Goal: Task Accomplishment & Management: Manage account settings

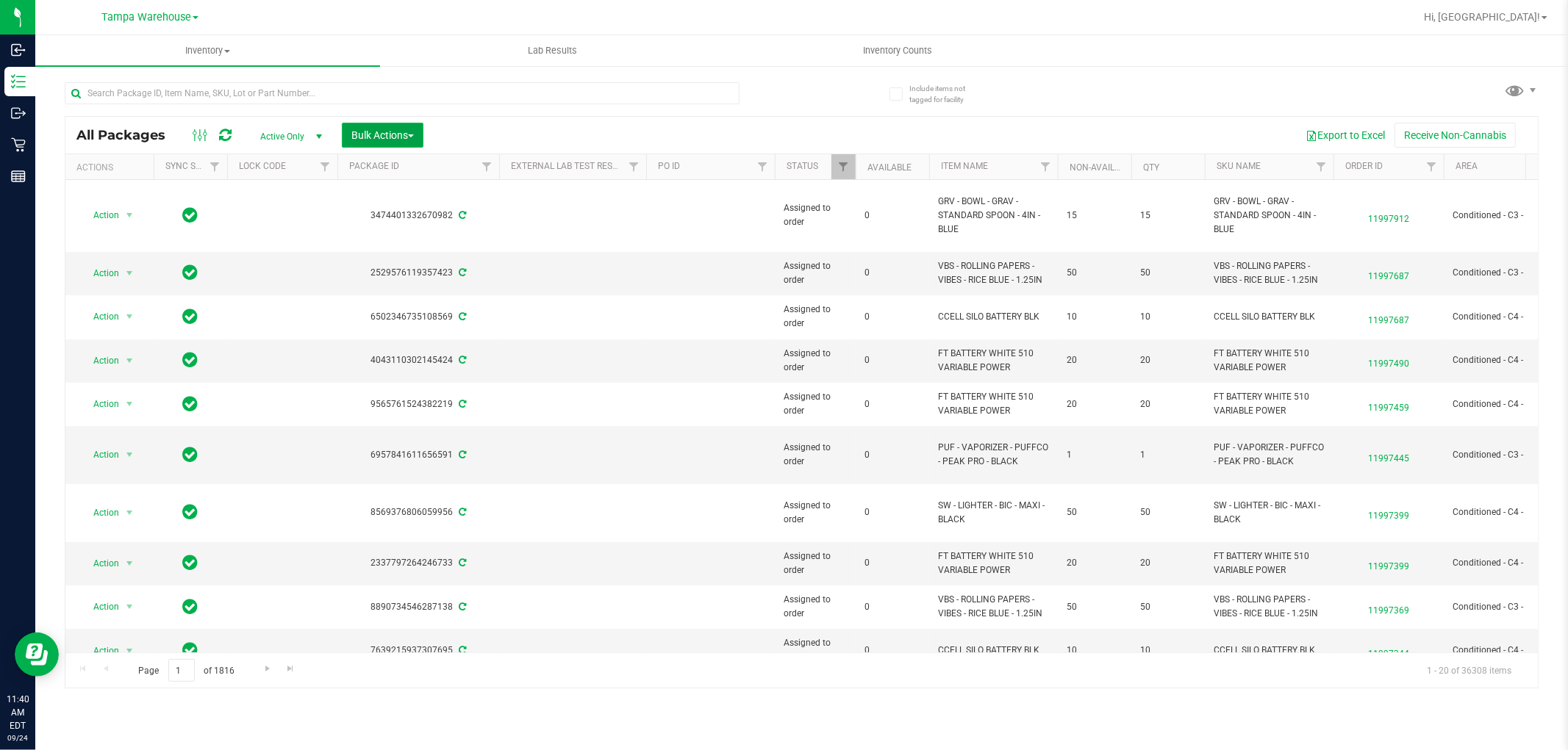
click at [407, 134] on span "Bulk Actions" at bounding box center [382, 135] width 62 height 12
click at [430, 169] on span "Add to outbound order" at bounding box center [401, 168] width 100 height 12
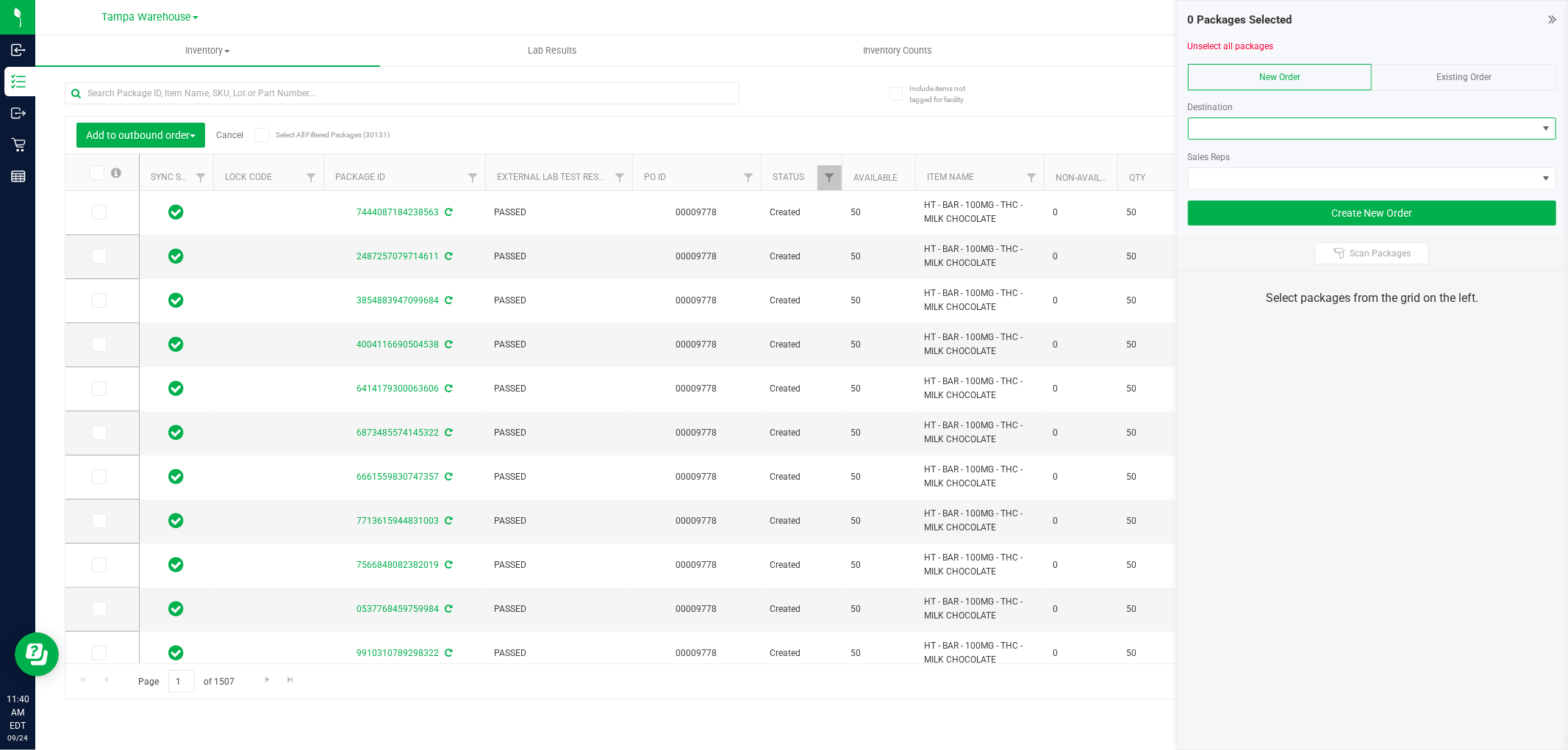
click at [1270, 122] on span at bounding box center [1363, 128] width 349 height 20
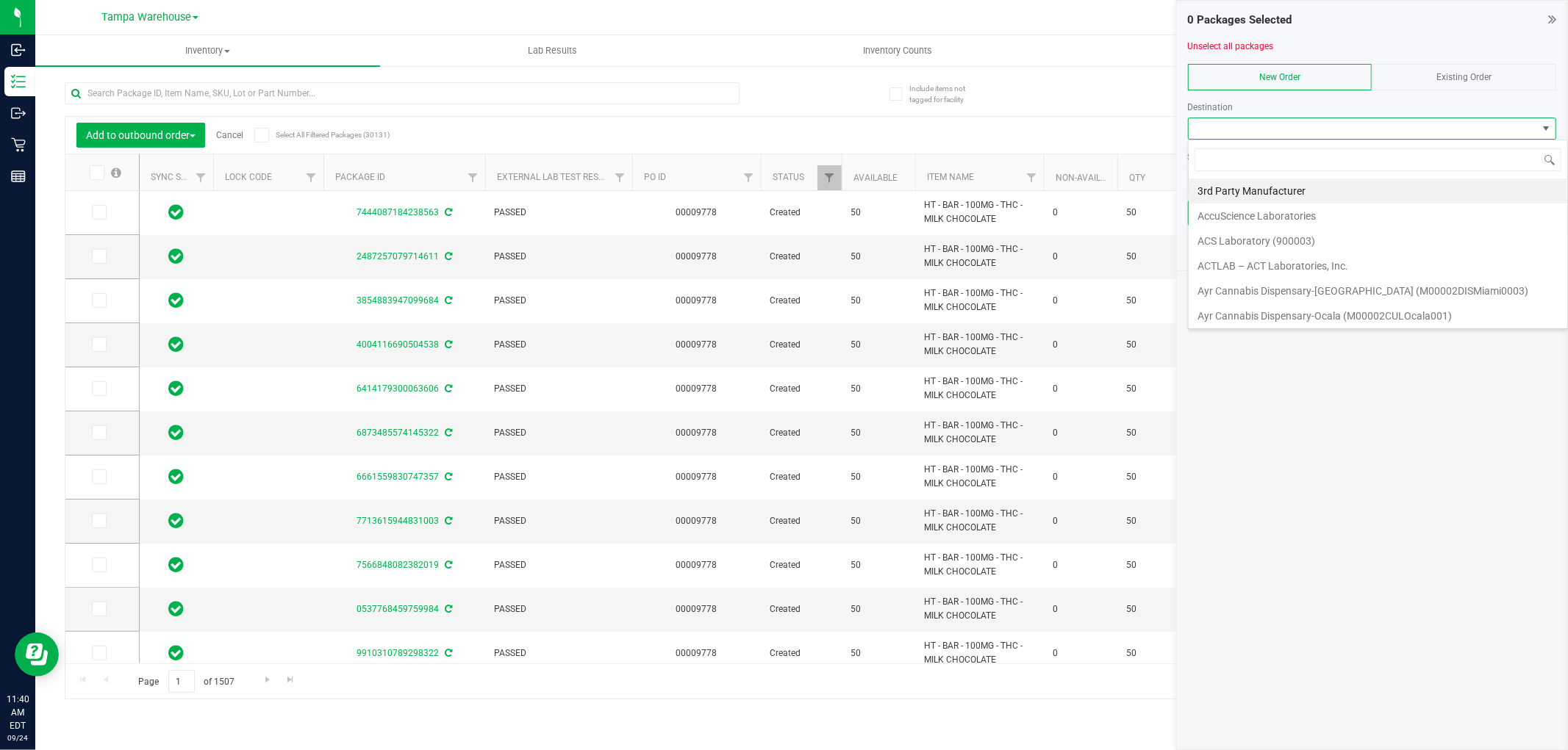
scroll to position [22, 368]
type input "ov"
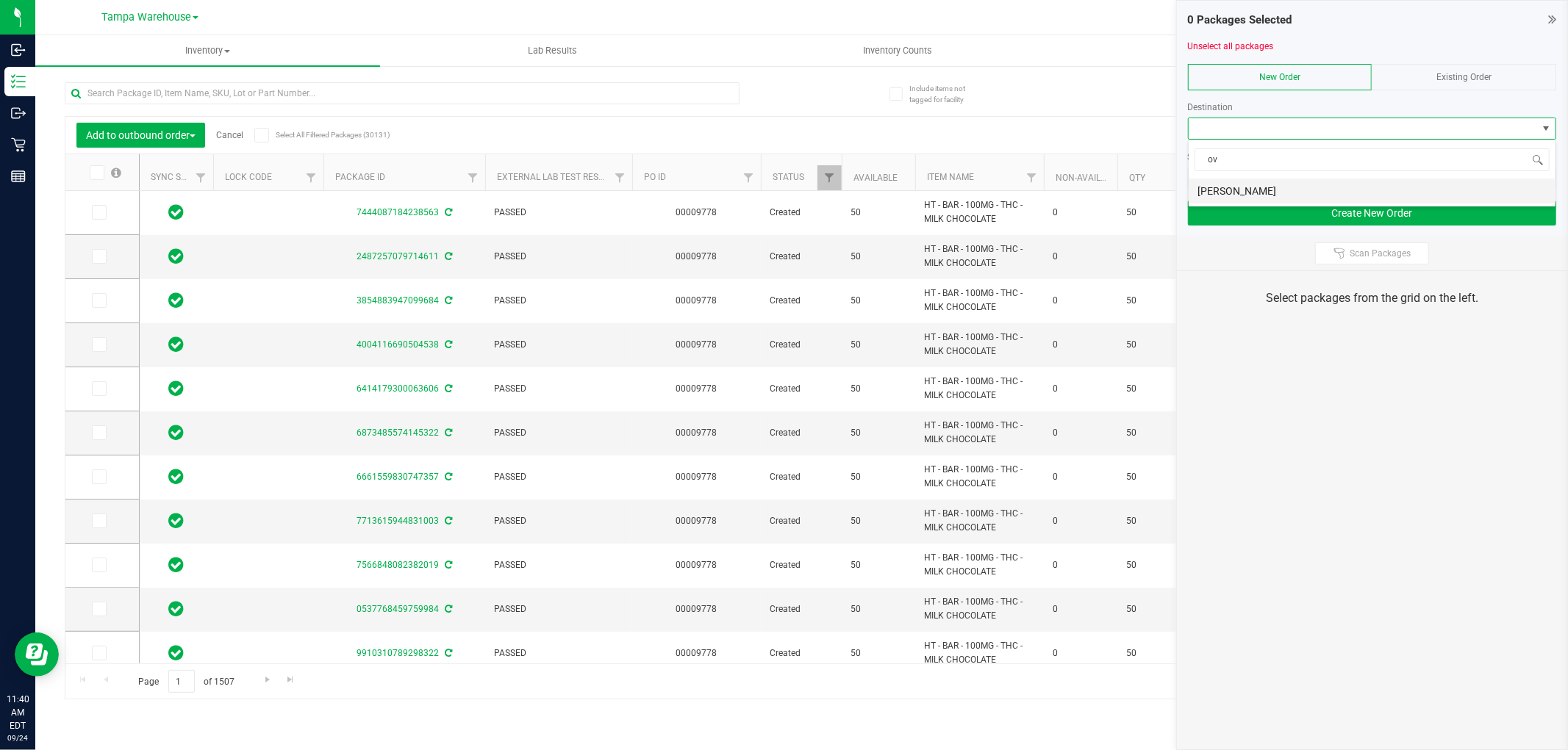
click at [1254, 190] on li "Oviedo WC" at bounding box center [1371, 190] width 367 height 25
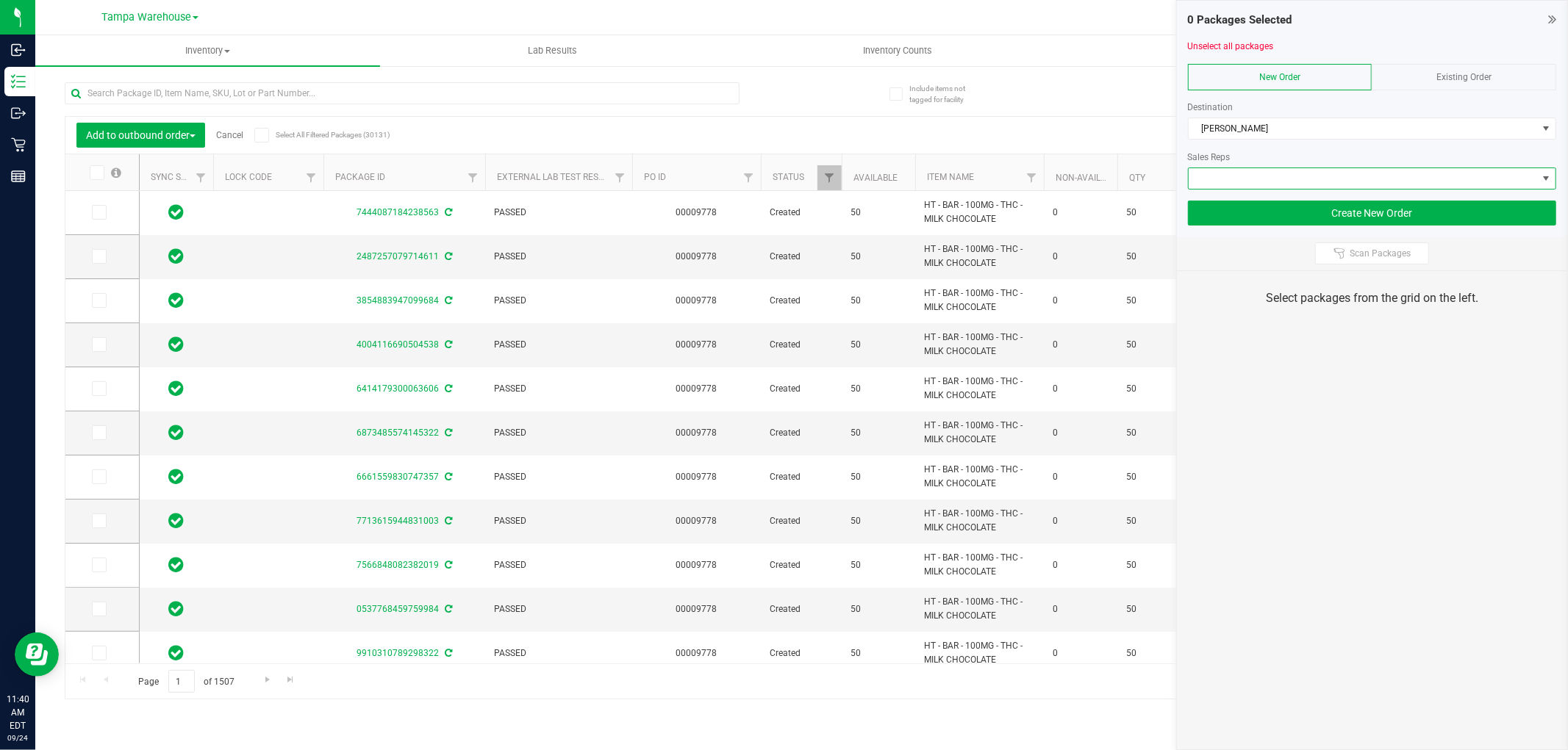
click at [1260, 185] on span at bounding box center [1363, 179] width 349 height 20
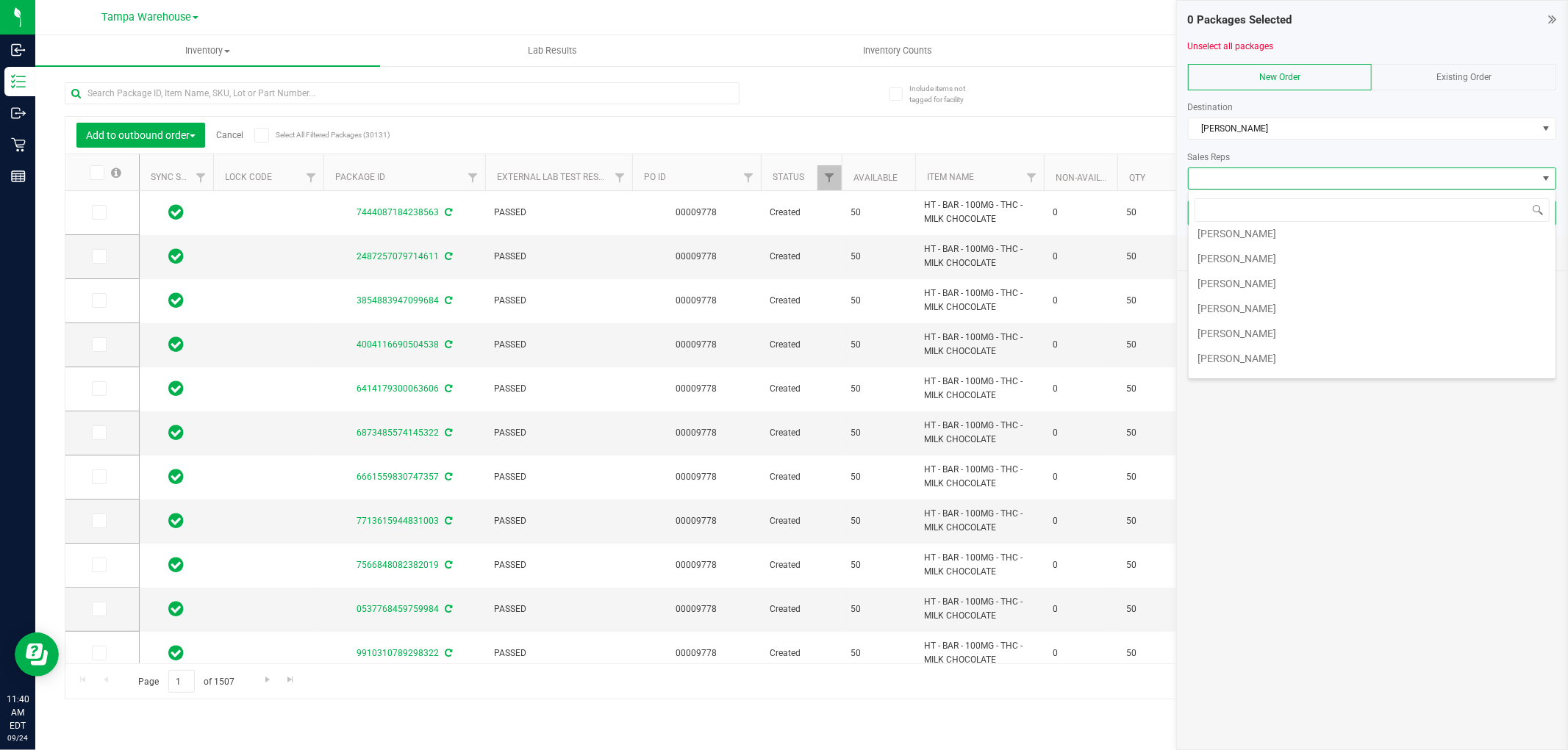
scroll to position [163, 0]
click at [1297, 231] on li "Sydney Maileoi" at bounding box center [1371, 228] width 367 height 25
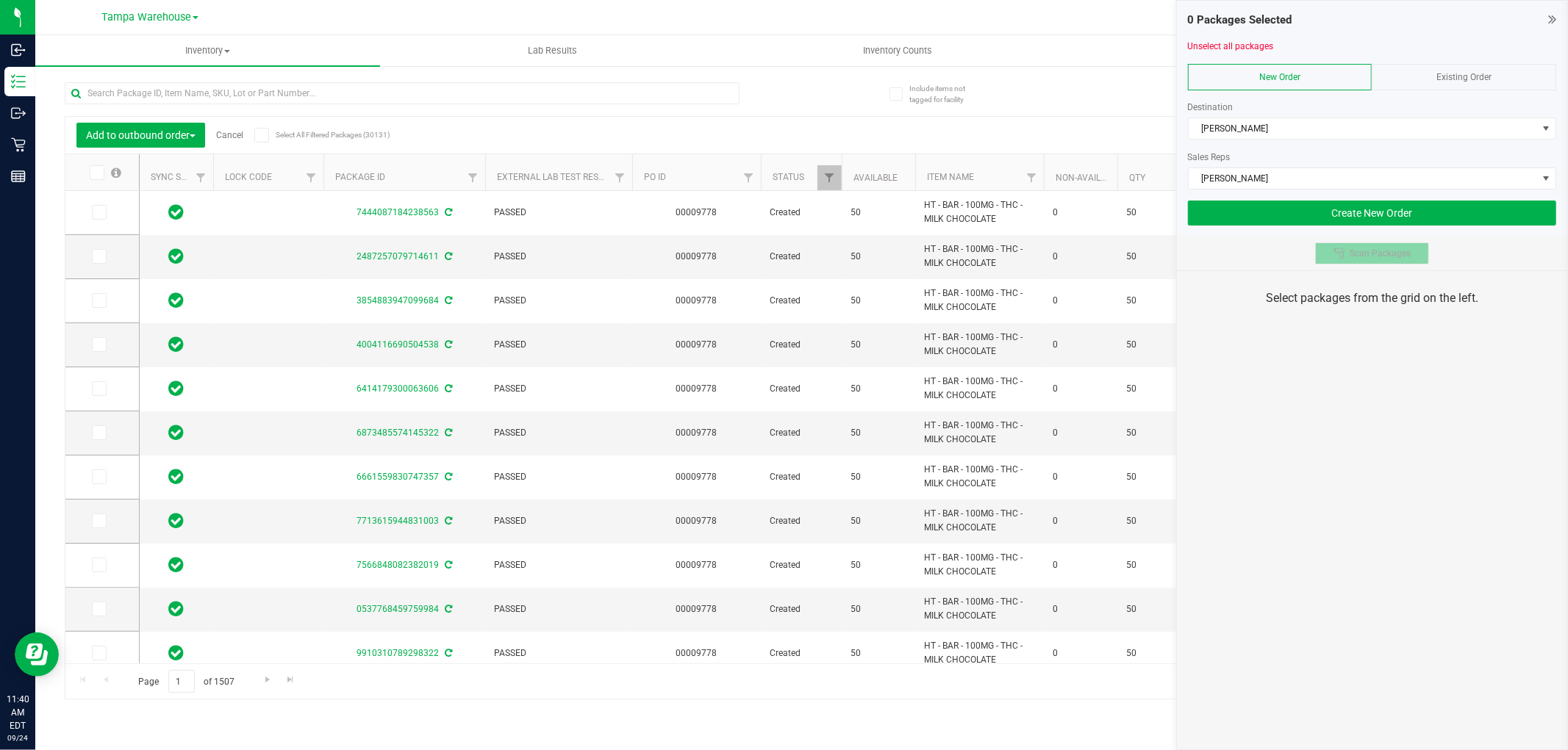
click at [1349, 260] on button "Scan Packages" at bounding box center [1372, 253] width 114 height 22
click at [1359, 398] on div "0 Packages Selected Unselect all packages New Order Existing Order Destination …" at bounding box center [1372, 375] width 392 height 750
click at [1360, 398] on div "0 Packages Selected Unselect all packages New Order Existing Order Destination …" at bounding box center [1372, 375] width 392 height 750
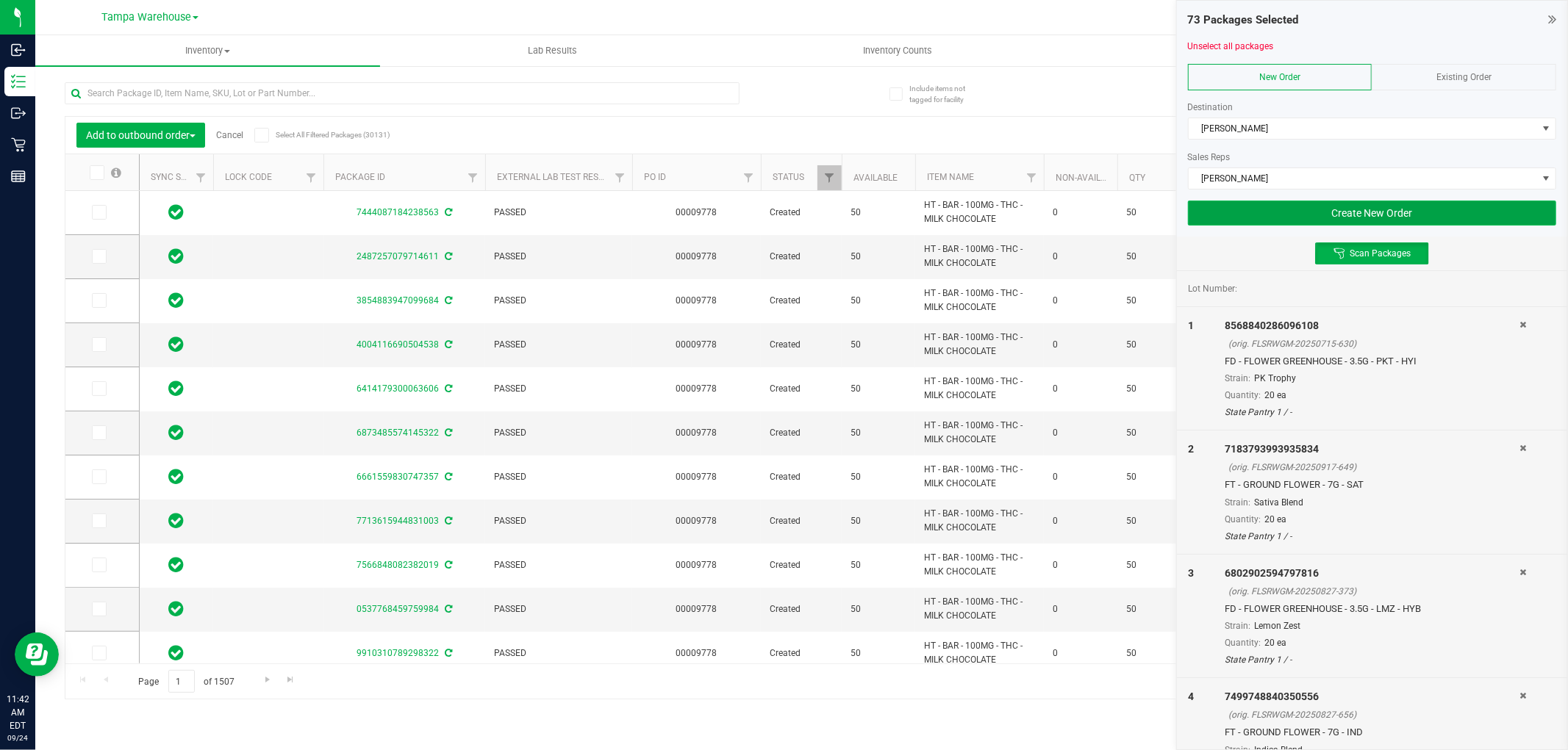
click at [1246, 214] on button "Create New Order" at bounding box center [1372, 213] width 368 height 25
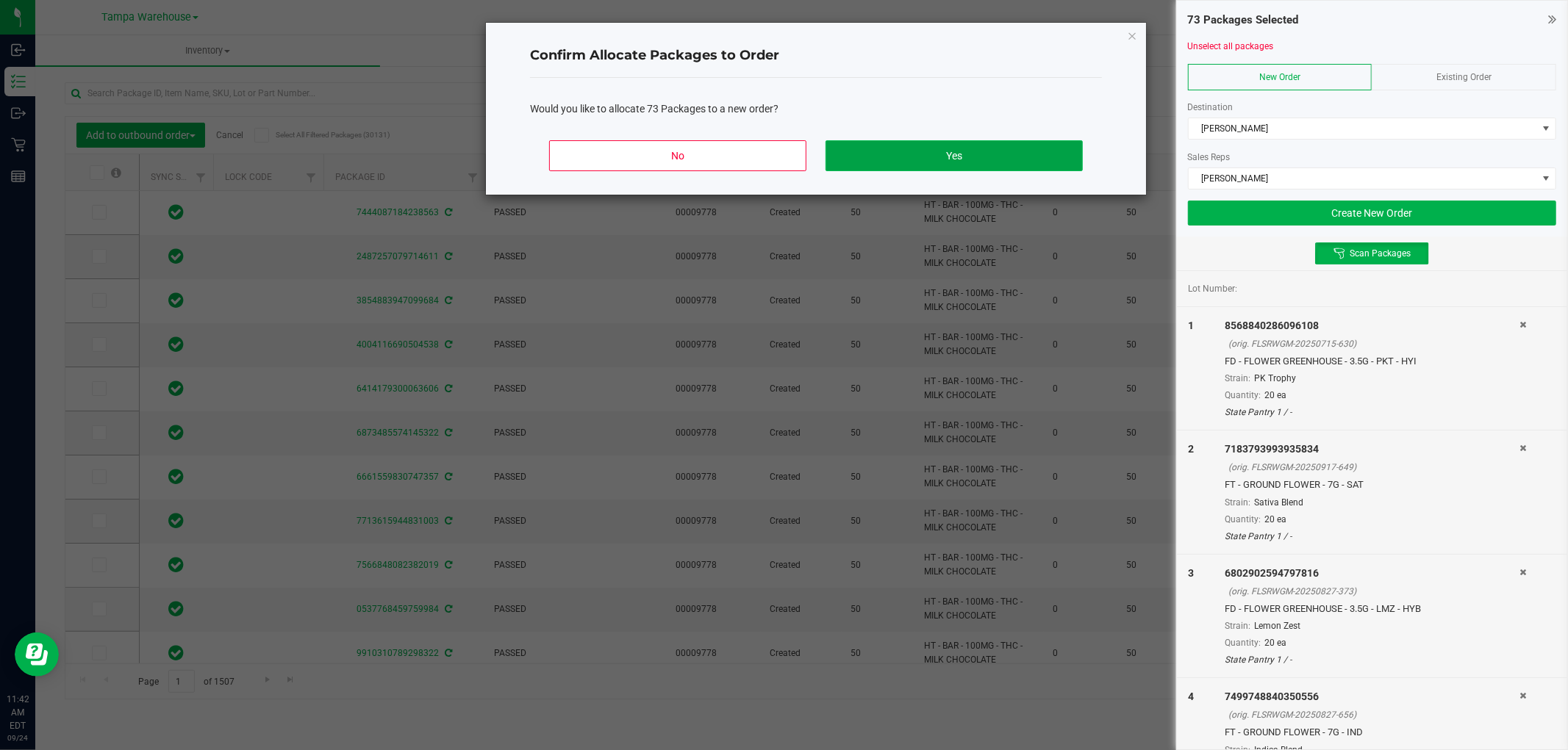
click at [1027, 159] on button "Yes" at bounding box center [955, 156] width 257 height 31
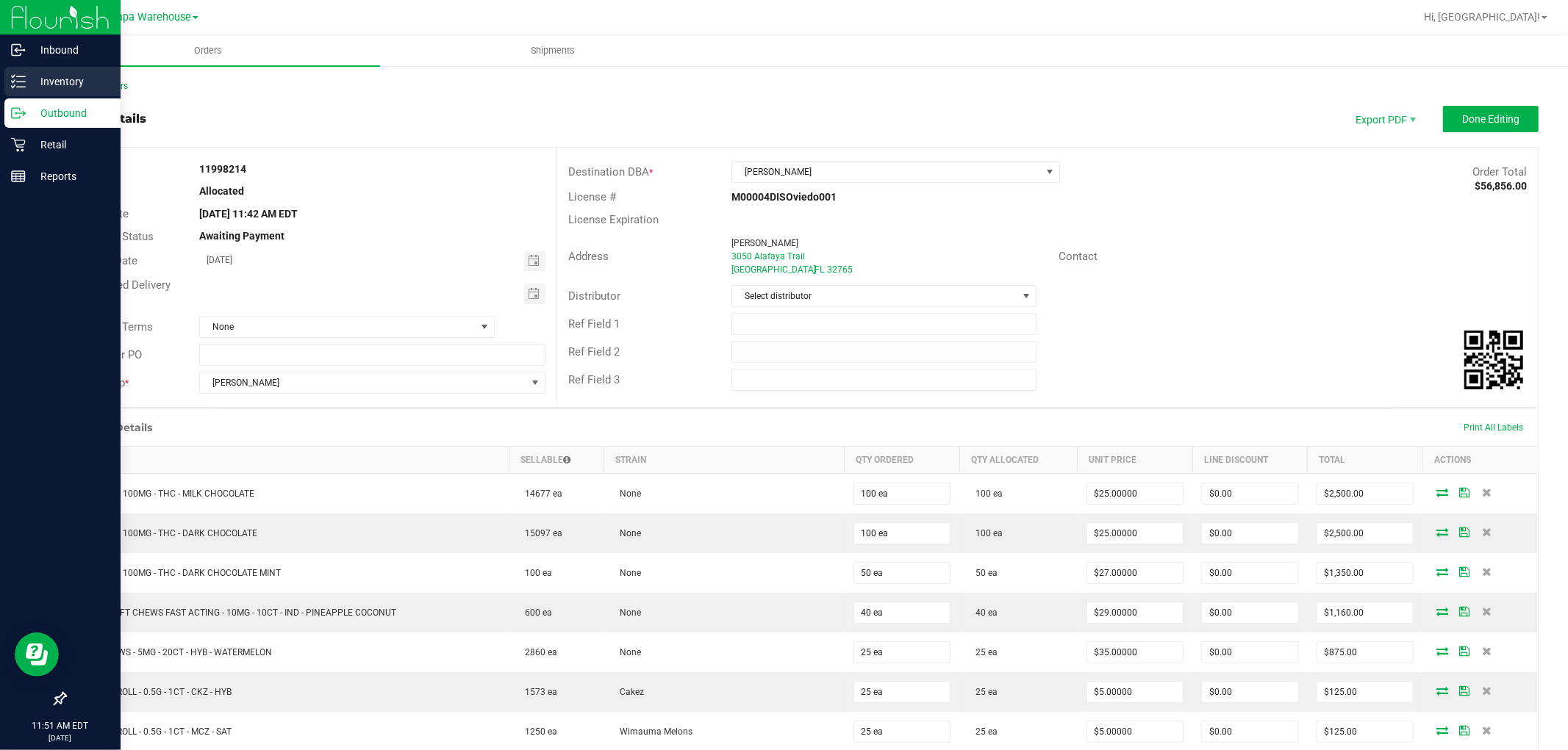
click at [81, 78] on p "Inventory" at bounding box center [70, 82] width 88 height 18
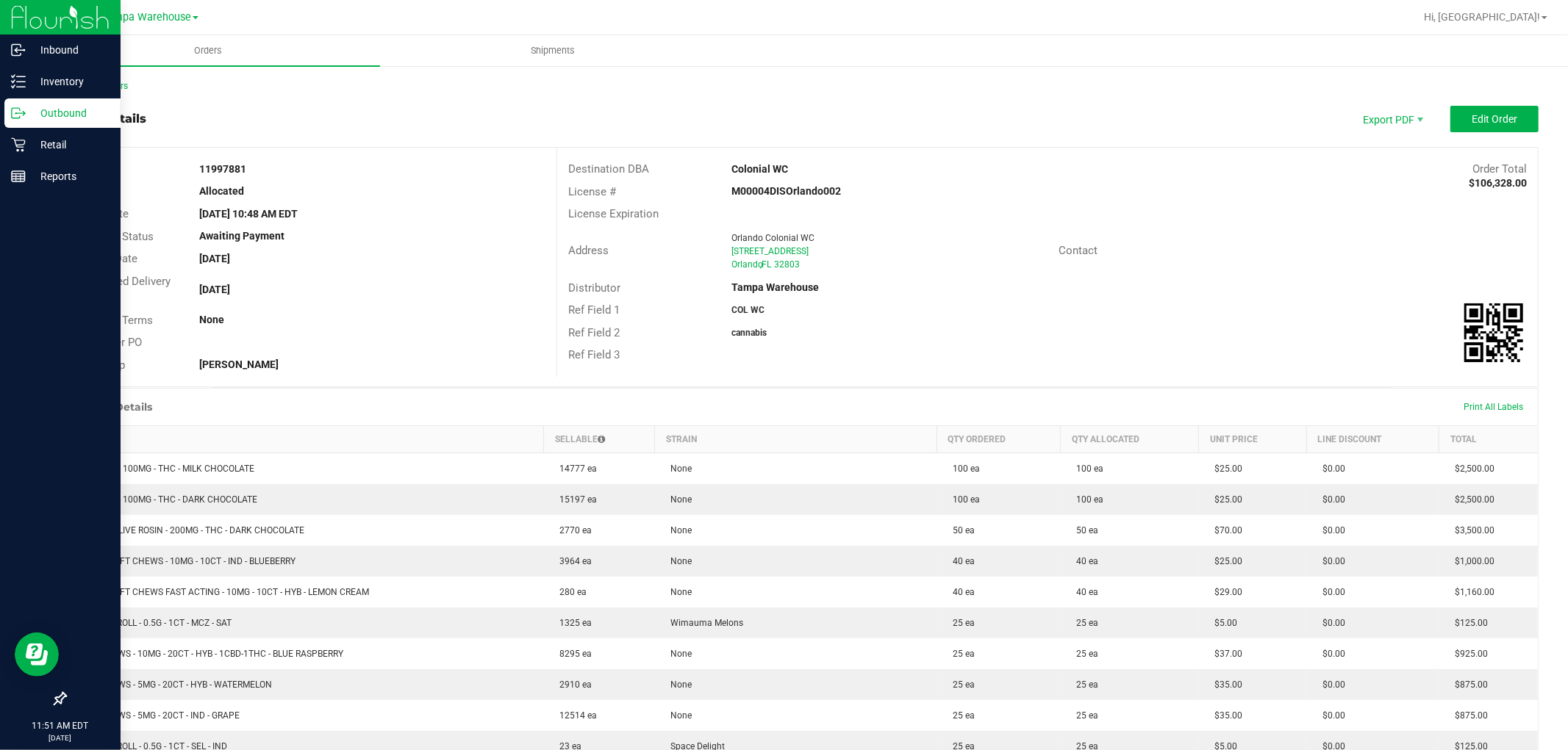
click at [31, 118] on p "Outbound" at bounding box center [70, 113] width 88 height 18
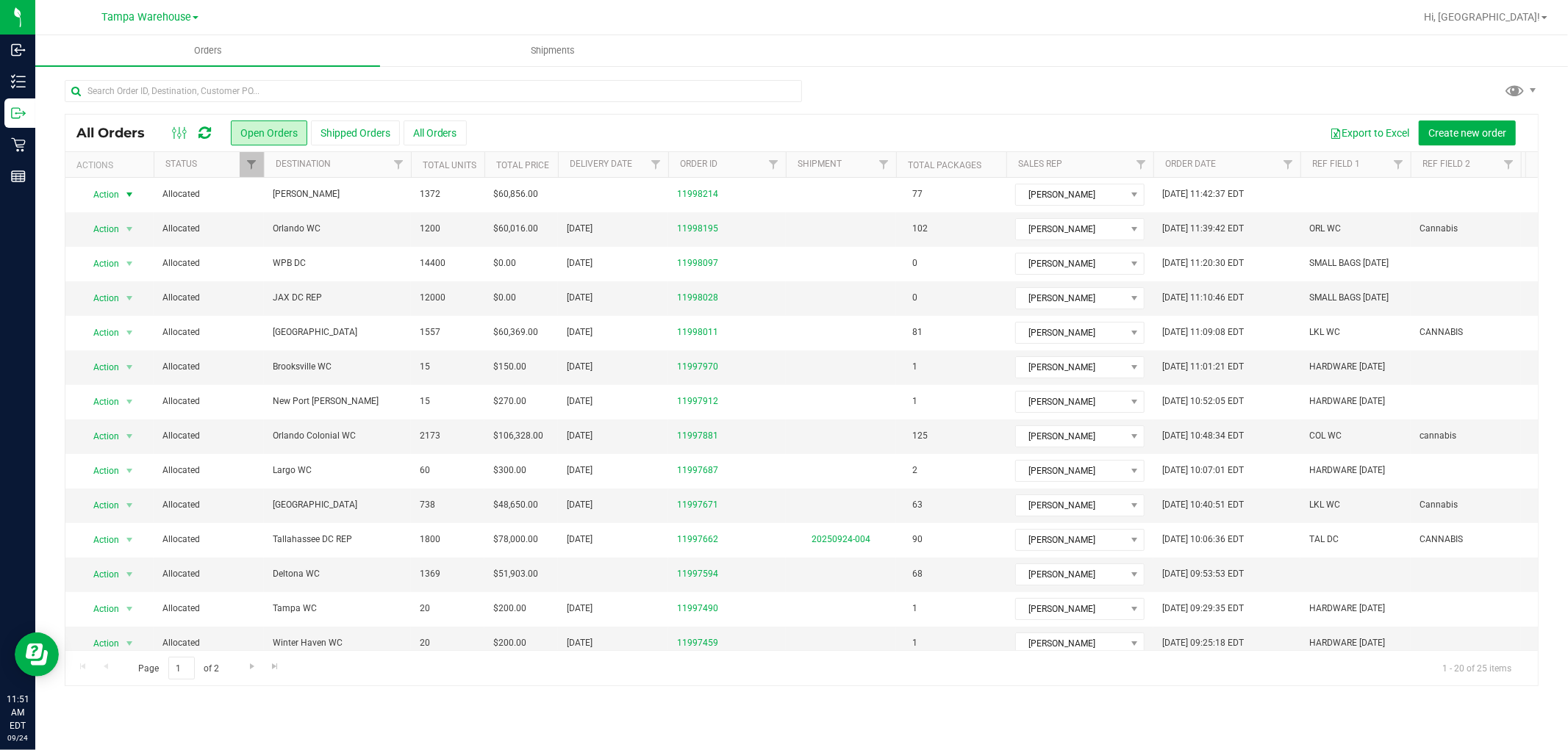
click at [123, 200] on span "select" at bounding box center [129, 195] width 12 height 12
click at [123, 263] on li "Edit order" at bounding box center [136, 263] width 111 height 22
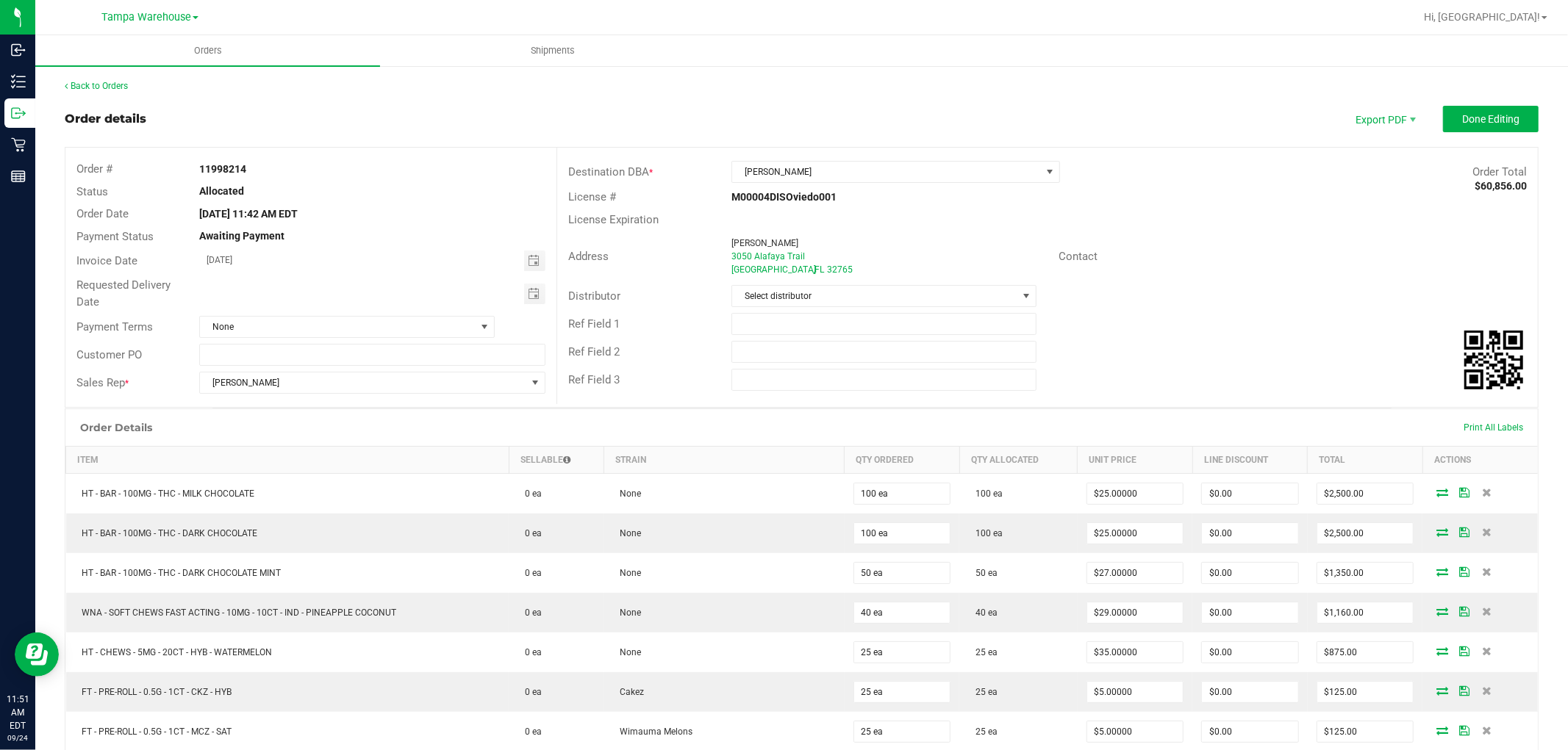
click at [809, 338] on div "Ref Field 2" at bounding box center [1047, 352] width 981 height 28
click at [810, 350] on input "text" at bounding box center [884, 352] width 305 height 22
paste input "c"
click at [762, 349] on input "cannabis" at bounding box center [884, 352] width 305 height 22
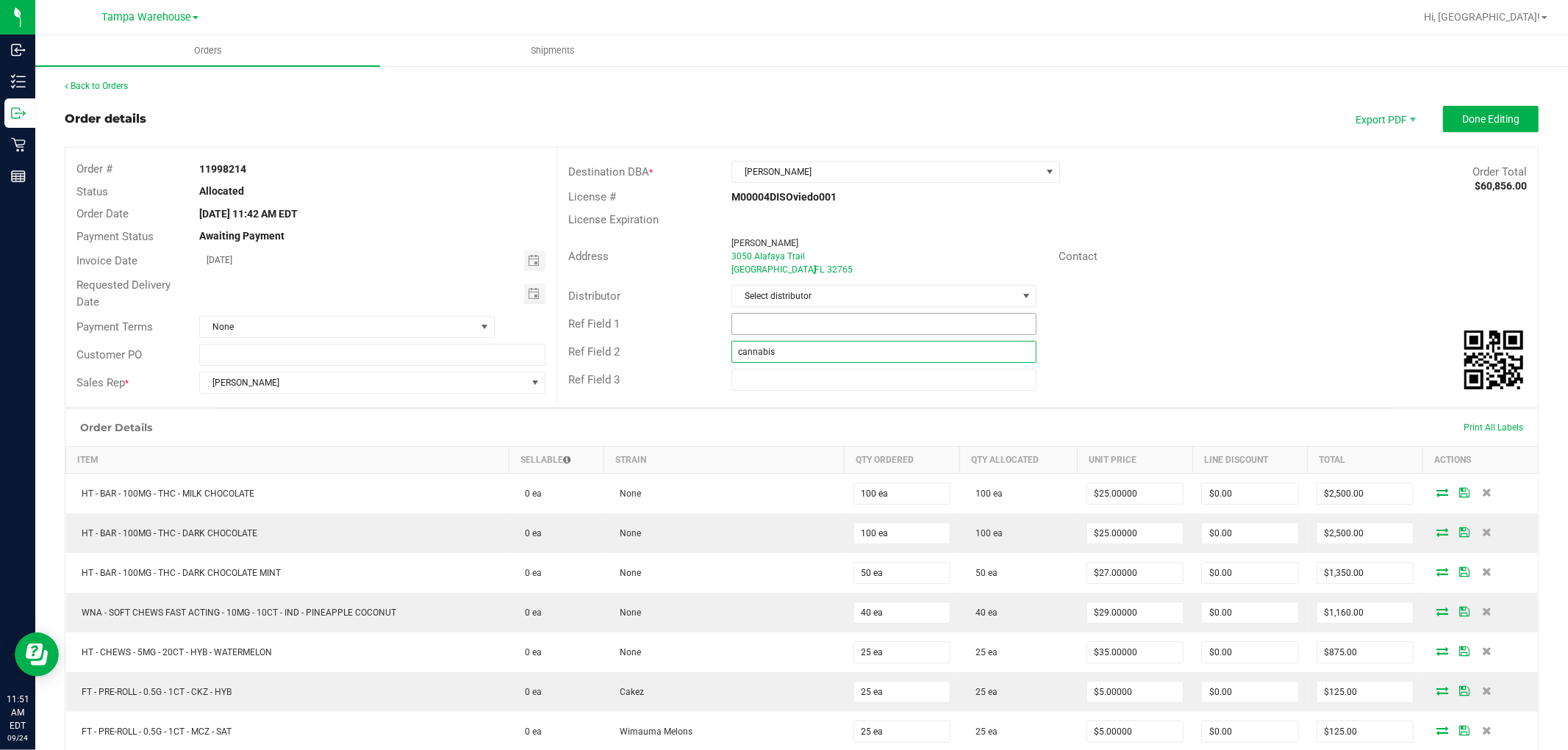
type input "cannabis"
click at [771, 332] on input "text" at bounding box center [884, 324] width 305 height 22
type input "OVD WC"
click at [792, 292] on span "Select distributor" at bounding box center [875, 296] width 285 height 20
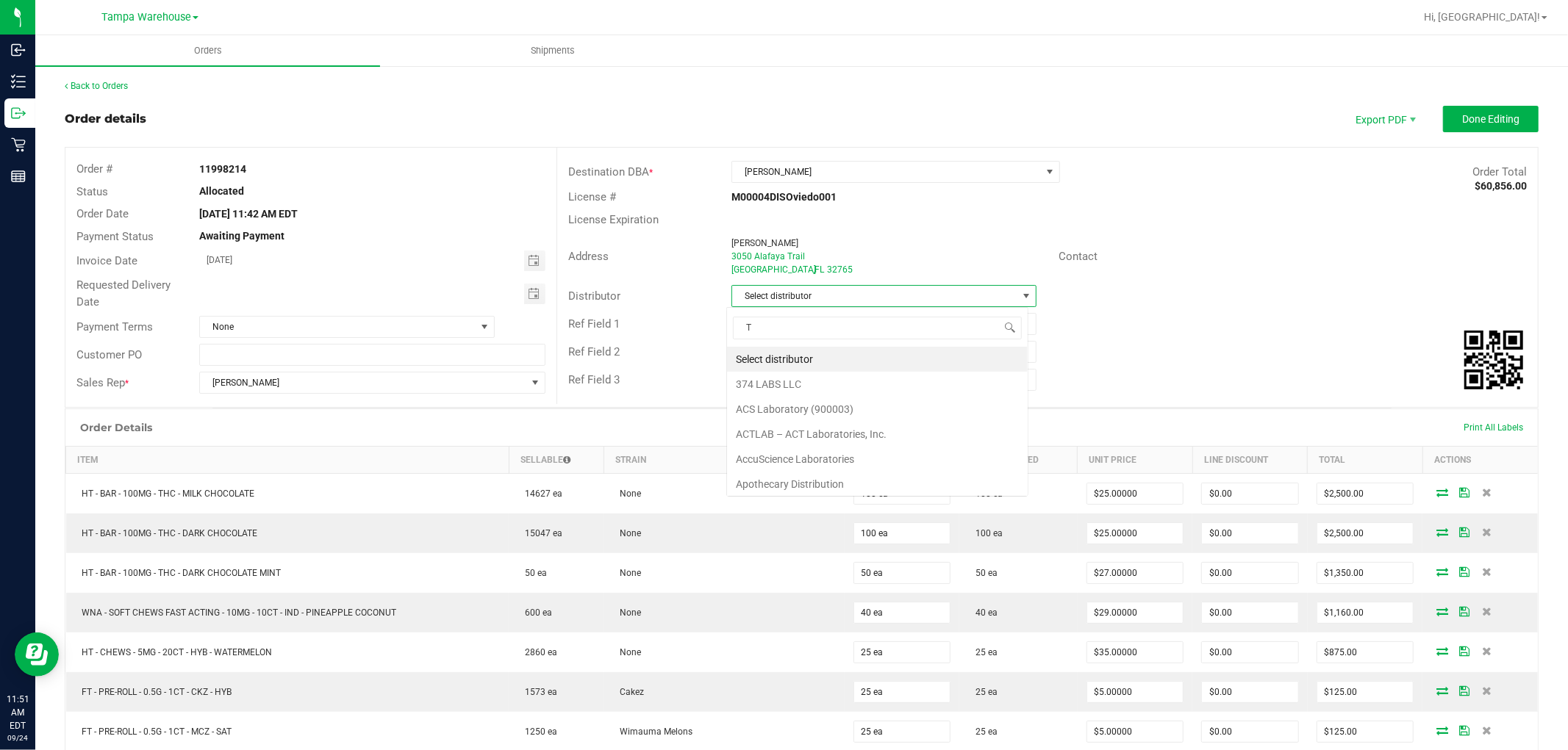
scroll to position [22, 302]
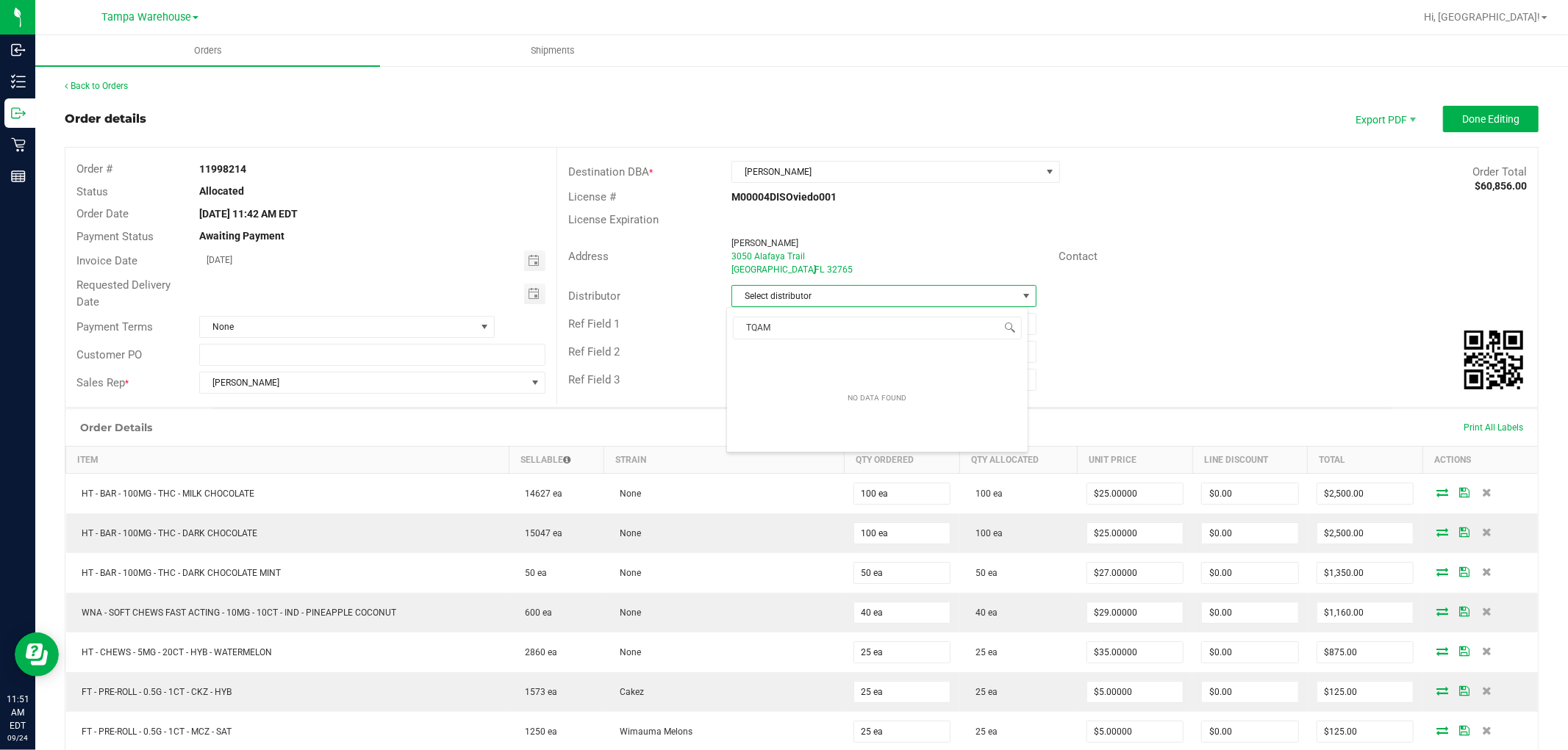
type input "TAM"
click at [785, 378] on li "Tampa Warehouse" at bounding box center [877, 384] width 300 height 25
click at [532, 295] on span "Toggle calendar" at bounding box center [534, 294] width 12 height 12
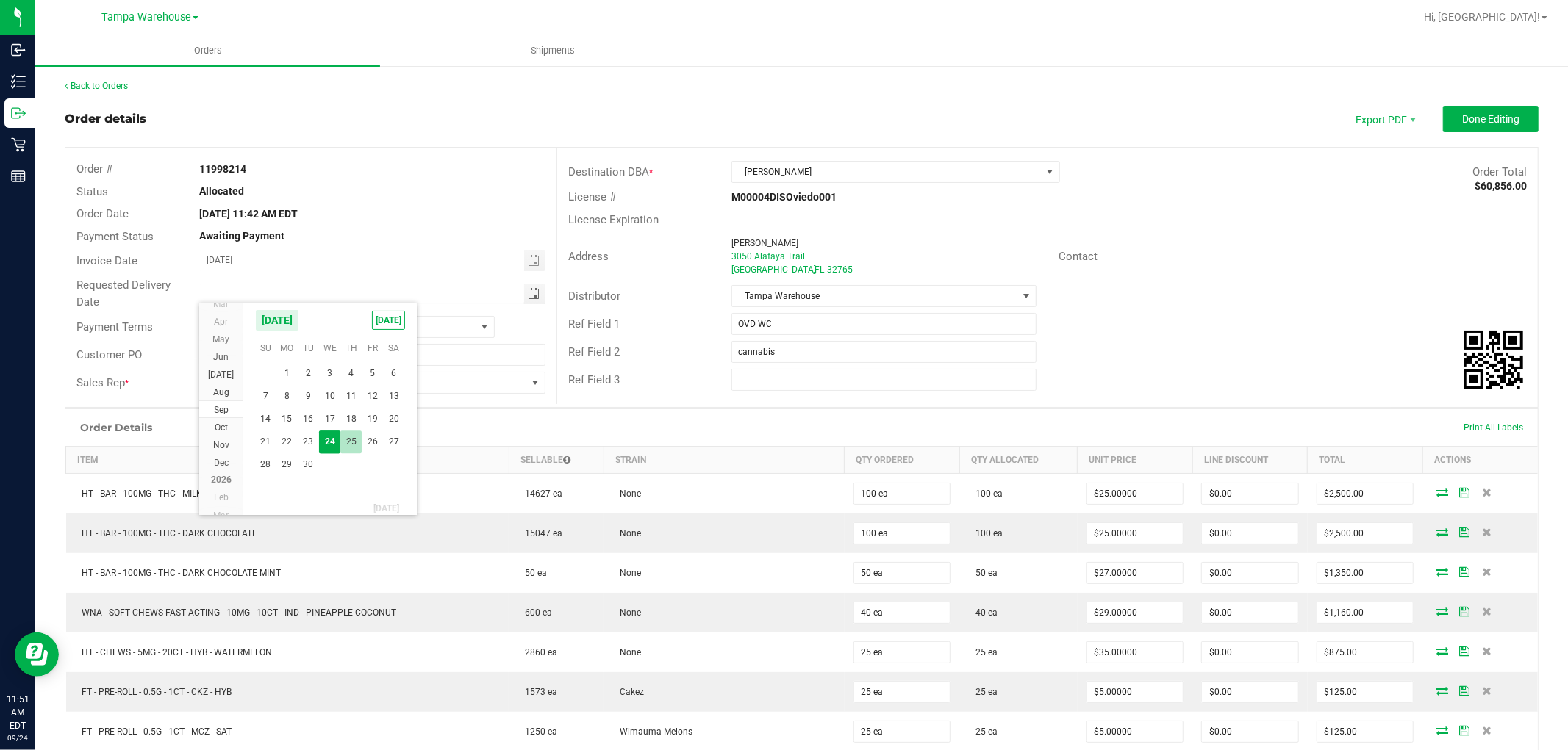
click at [351, 439] on span "25" at bounding box center [351, 441] width 21 height 23
type input "09/25/2025"
click at [1501, 117] on span "Done Editing" at bounding box center [1491, 119] width 57 height 12
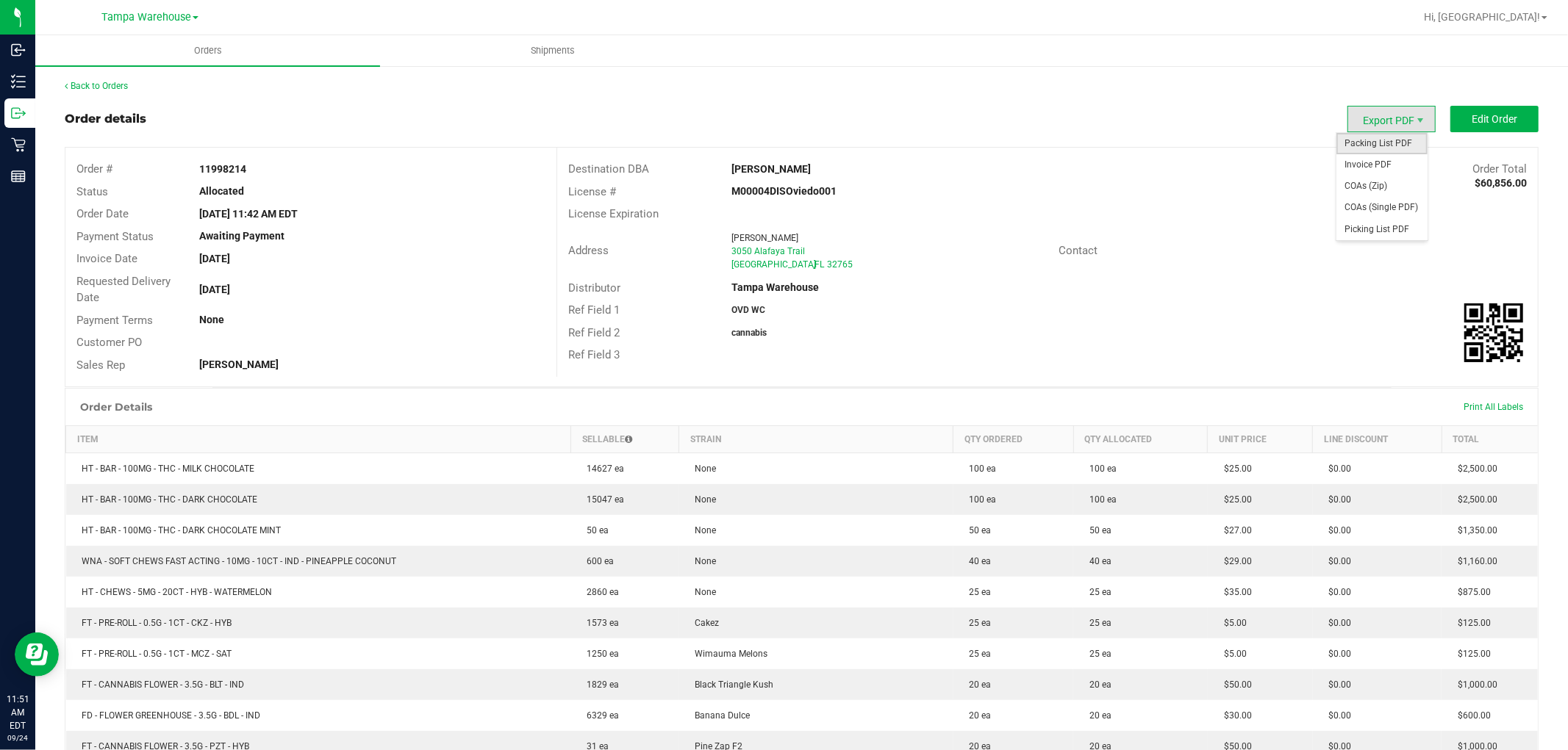
click at [1373, 144] on span "Packing List PDF" at bounding box center [1382, 143] width 91 height 21
